Goal: Contribute content: Add original content to the website for others to see

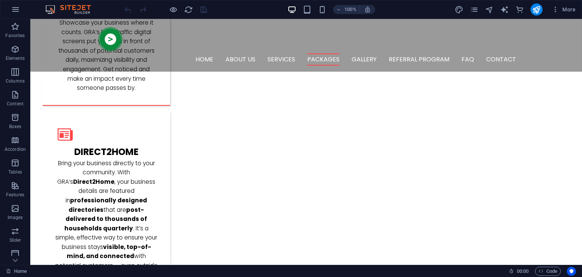
scroll to position [1110, 0]
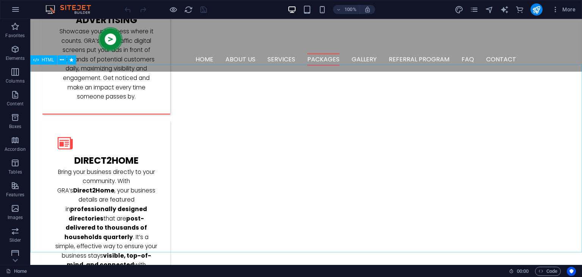
click at [48, 60] on span "HTML" at bounding box center [48, 60] width 13 height 5
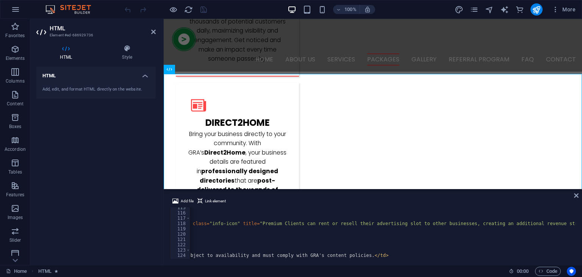
scroll to position [0, 149]
click at [542, 224] on div "< td > ✅ </ td > </ tr > < tr > < td > 💰 Monetization Opportunity < span class …" at bounding box center [312, 236] width 542 height 62
type textarea "<td>💰 Monetization Opportunity <span class="info-icon" title="Turn your slot in…"
click at [576, 194] on icon at bounding box center [576, 196] width 5 height 6
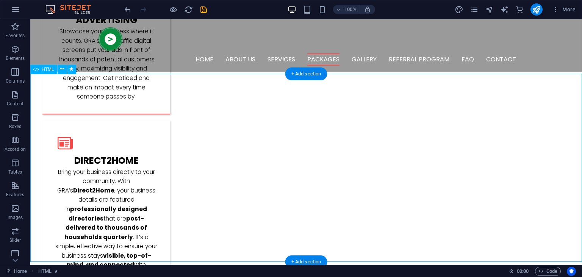
scroll to position [1101, 0]
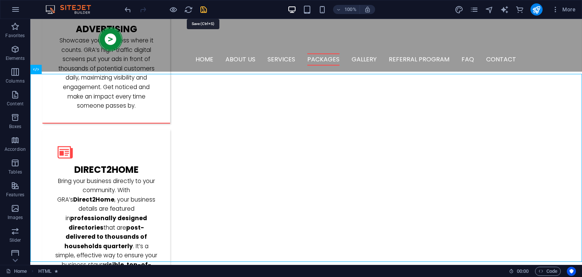
click at [47, 68] on span "HTML" at bounding box center [48, 69] width 13 height 5
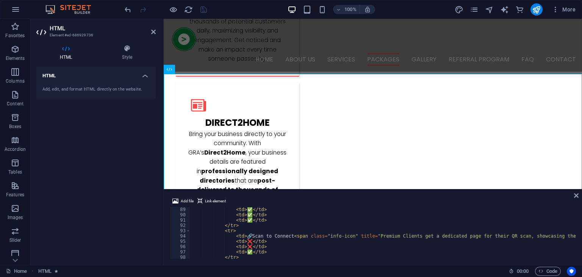
scroll to position [472, 0]
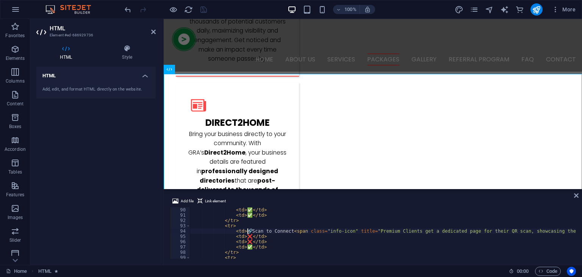
click at [248, 231] on div "< td > ✅ </ td > < td > ✅ </ td > </ tr > < tr > < td > 🔗 Scan to Connect < spa…" at bounding box center [459, 238] width 539 height 62
type textarea "<td>📱 Scan to Connect <span class="info-icon" title="Premium Clients get a dedi…"
click at [204, 10] on icon "save" at bounding box center [203, 9] width 9 height 9
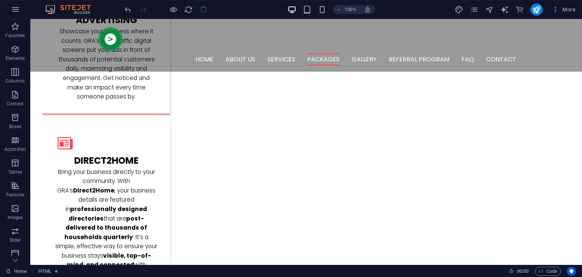
scroll to position [1101, 0]
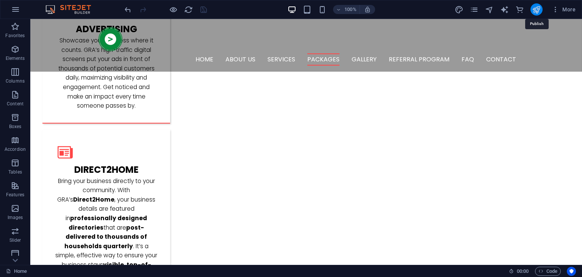
click at [0, 0] on icon "publish" at bounding box center [0, 0] width 0 height 0
